Goal: Information Seeking & Learning: Check status

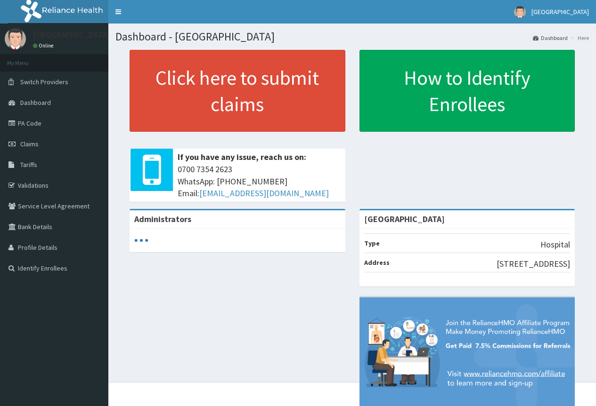
click at [37, 165] on link "Tariffs" at bounding box center [54, 164] width 108 height 21
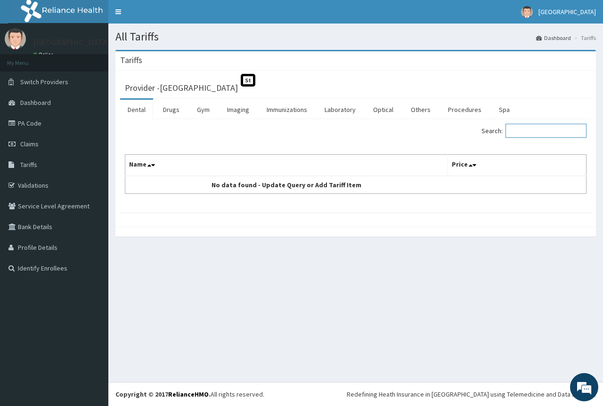
click at [542, 129] on input "Search:" at bounding box center [545, 131] width 81 height 14
click at [456, 106] on link "Procedures" at bounding box center [464, 110] width 49 height 20
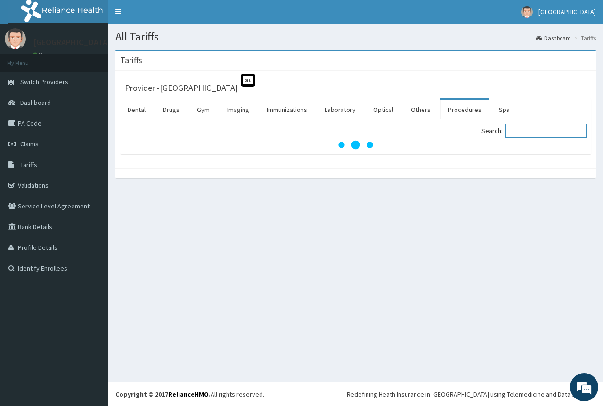
click at [525, 127] on input "Search:" at bounding box center [545, 131] width 81 height 14
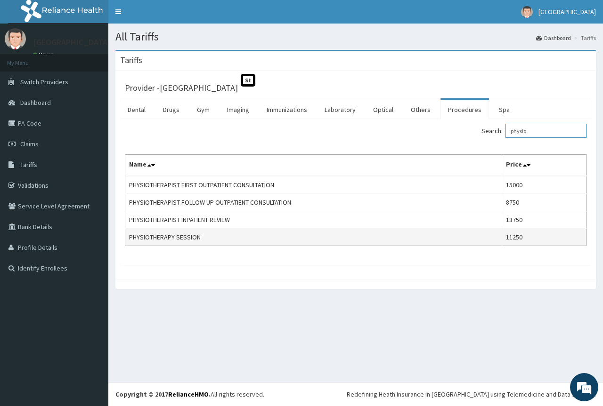
type input "physio"
click at [171, 238] on td "PHYSIOTHERAPY SESSION" at bounding box center [313, 237] width 377 height 17
drag, startPoint x: 475, startPoint y: 259, endPoint x: 219, endPoint y: 240, distance: 256.4
click at [219, 240] on td "PHYSIOTHERAPY SESSION" at bounding box center [313, 237] width 377 height 17
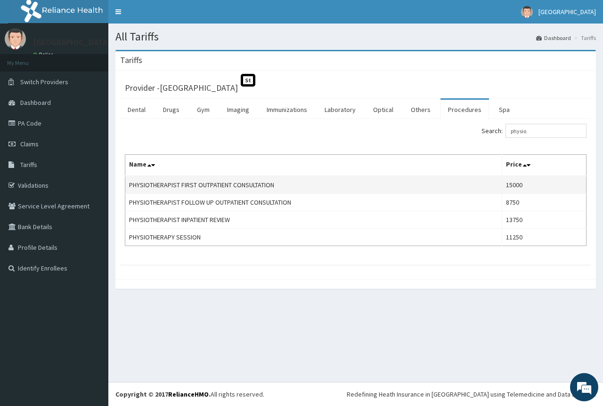
click at [235, 185] on td "PHYSIOTHERAPIST FIRST OUTPATIENT CONSULTATION" at bounding box center [313, 185] width 377 height 18
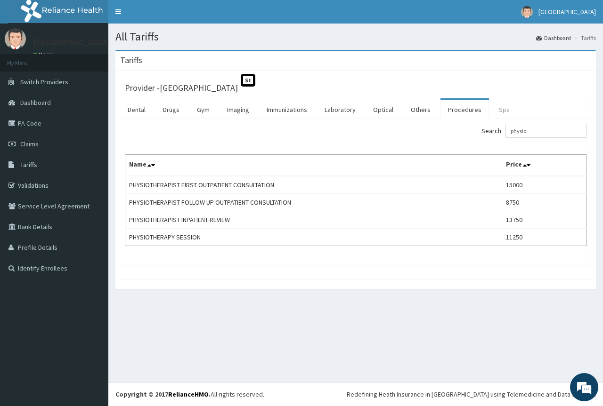
click at [502, 109] on link "Spa" at bounding box center [504, 110] width 26 height 20
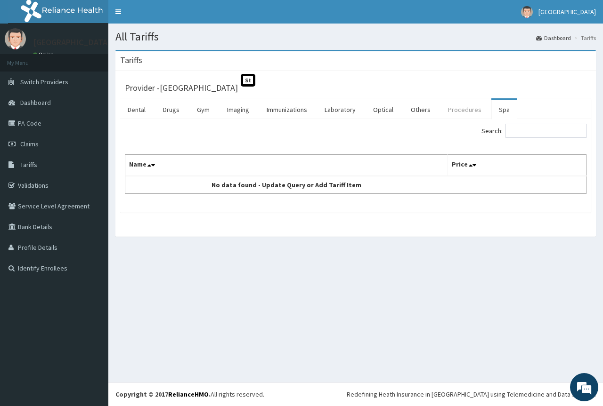
click at [454, 108] on link "Procedures" at bounding box center [464, 110] width 49 height 20
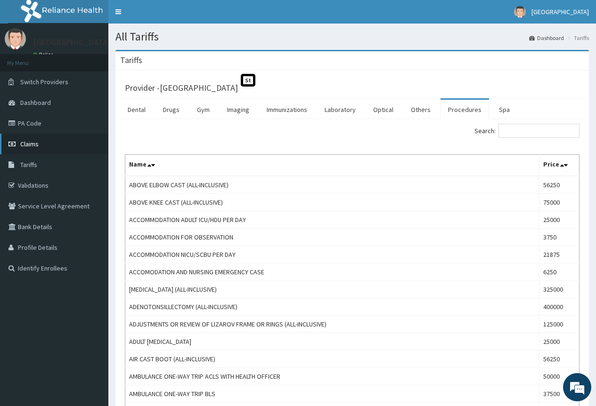
click at [42, 149] on link "Claims" at bounding box center [54, 144] width 108 height 21
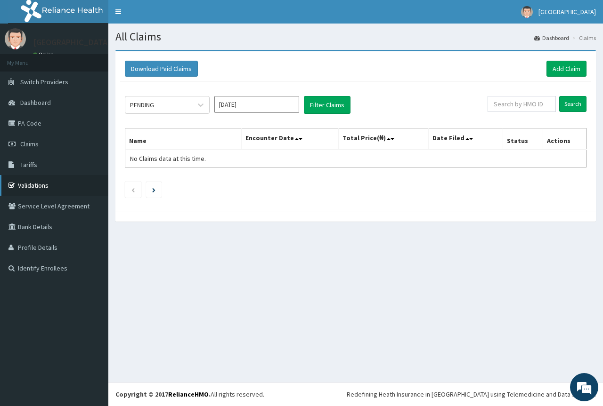
click at [32, 186] on link "Validations" at bounding box center [54, 185] width 108 height 21
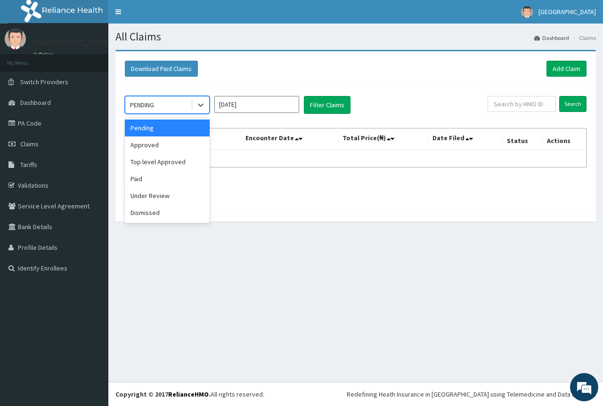
click at [172, 104] on div "PENDING" at bounding box center [157, 104] width 65 height 15
click at [158, 175] on div "Paid" at bounding box center [167, 178] width 85 height 17
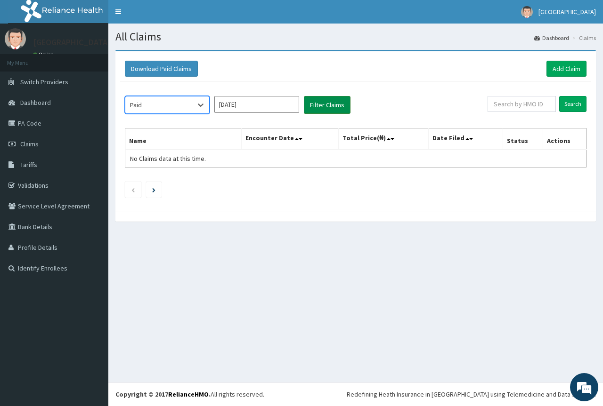
click at [338, 108] on button "Filter Claims" at bounding box center [327, 105] width 47 height 18
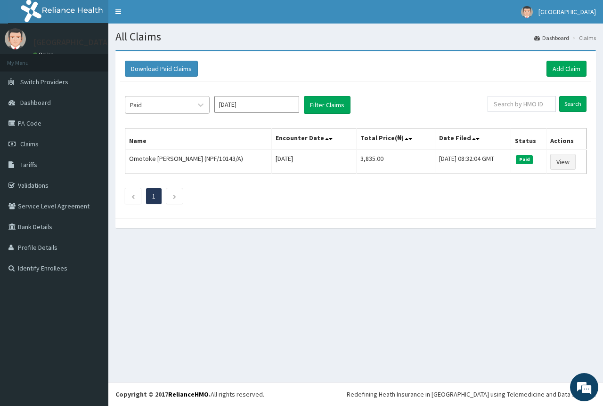
click at [162, 106] on div "Paid" at bounding box center [157, 104] width 65 height 15
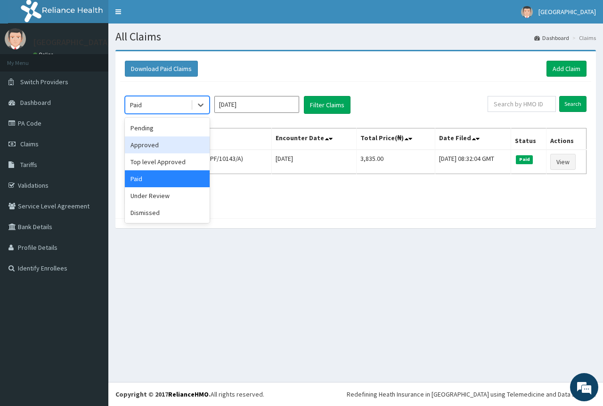
click at [145, 148] on div "Approved" at bounding box center [167, 145] width 85 height 17
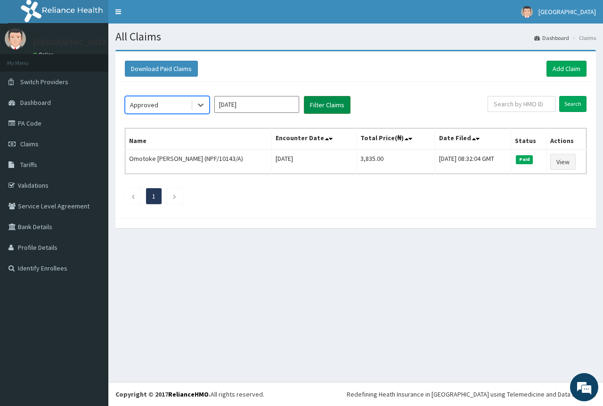
click at [327, 104] on button "Filter Claims" at bounding box center [327, 105] width 47 height 18
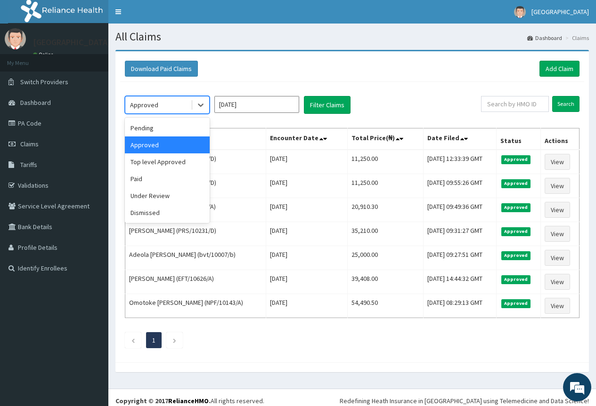
click at [160, 105] on div "Approved" at bounding box center [157, 104] width 65 height 15
click at [145, 200] on div "Under Review" at bounding box center [167, 195] width 85 height 17
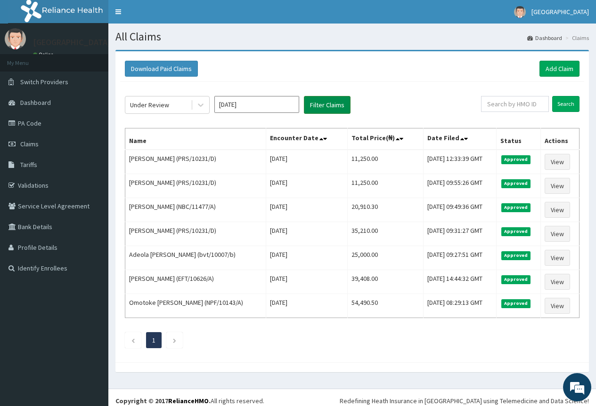
click at [329, 107] on button "Filter Claims" at bounding box center [327, 105] width 47 height 18
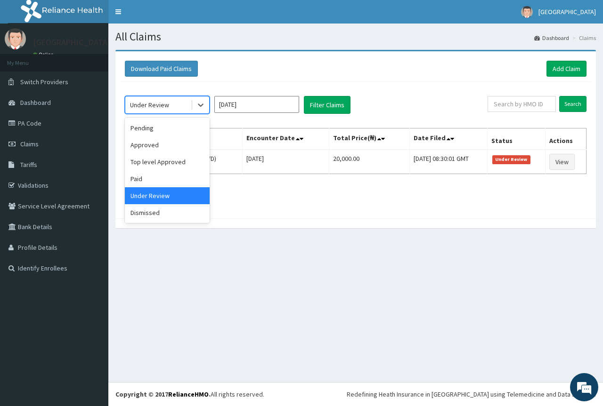
click at [166, 107] on div "Under Review" at bounding box center [149, 104] width 39 height 9
click at [146, 130] on div "Pending" at bounding box center [167, 128] width 85 height 17
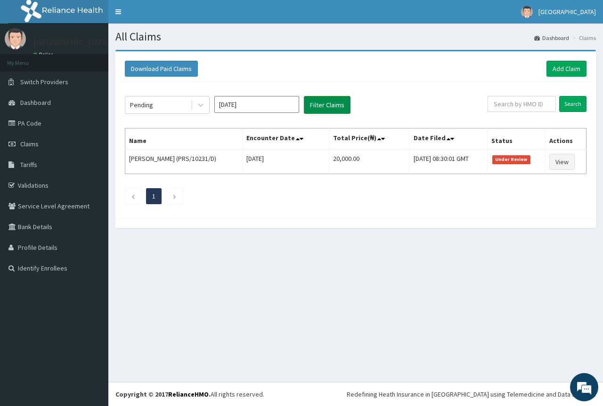
click at [311, 109] on button "Filter Claims" at bounding box center [327, 105] width 47 height 18
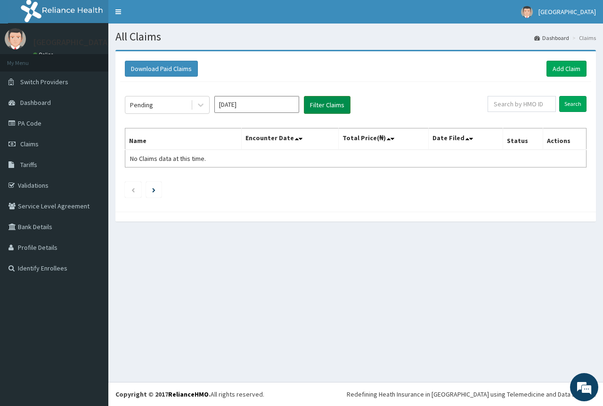
click at [311, 110] on button "Filter Claims" at bounding box center [327, 105] width 47 height 18
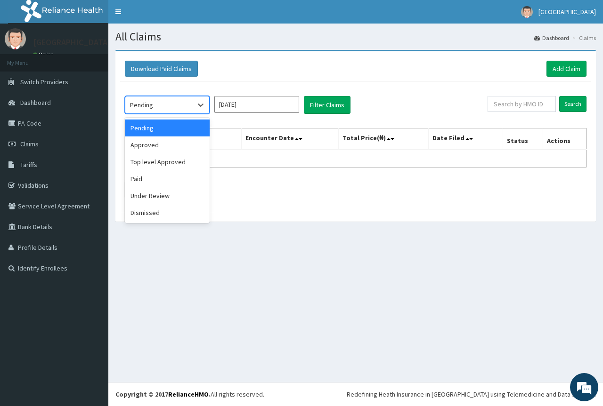
click at [167, 109] on div "Pending" at bounding box center [157, 104] width 65 height 15
